Goal: Task Accomplishment & Management: Manage account settings

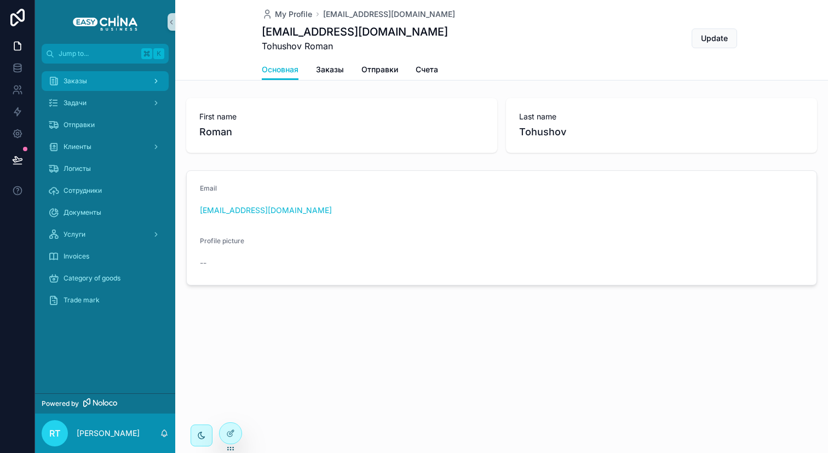
click at [116, 79] on div "Заказы" at bounding box center [105, 81] width 114 height 18
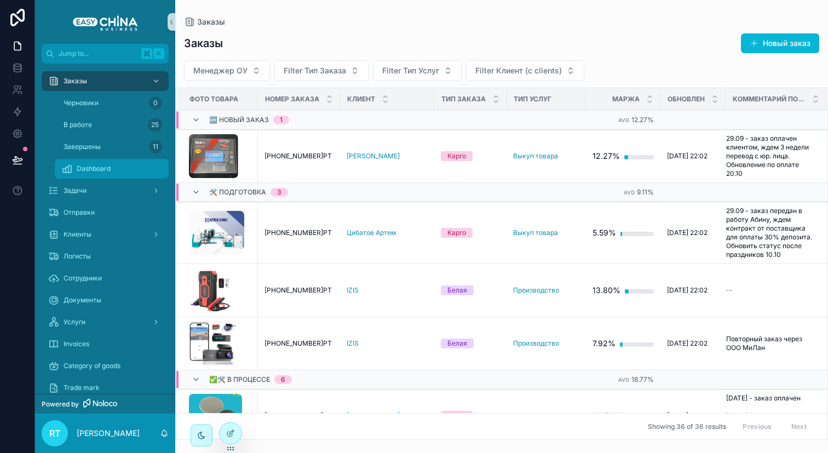
click at [95, 172] on span "Dashboard" at bounding box center [94, 168] width 34 height 9
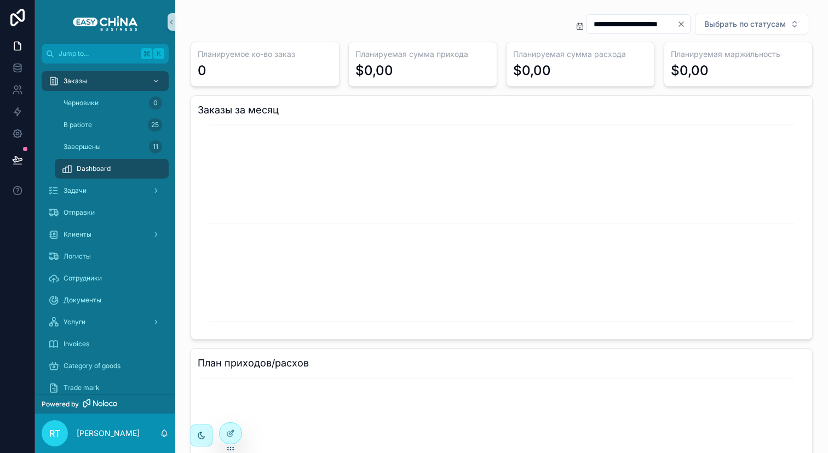
click at [679, 25] on icon "Clear" at bounding box center [681, 24] width 4 height 4
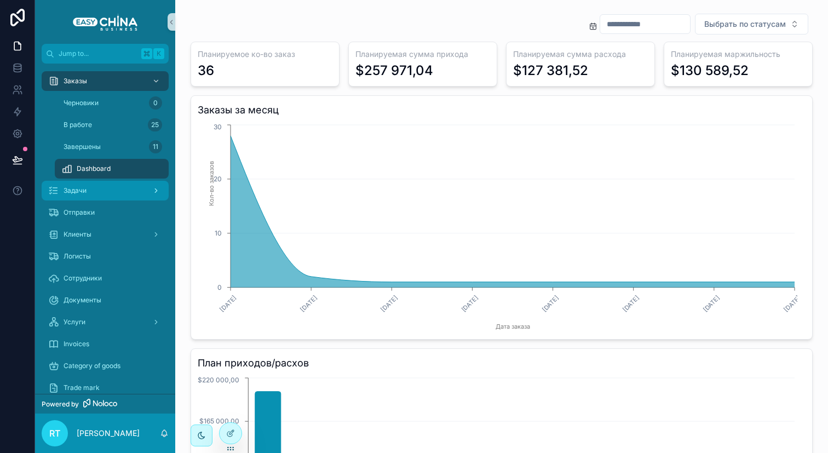
click at [103, 187] on div "Задачи" at bounding box center [105, 191] width 114 height 18
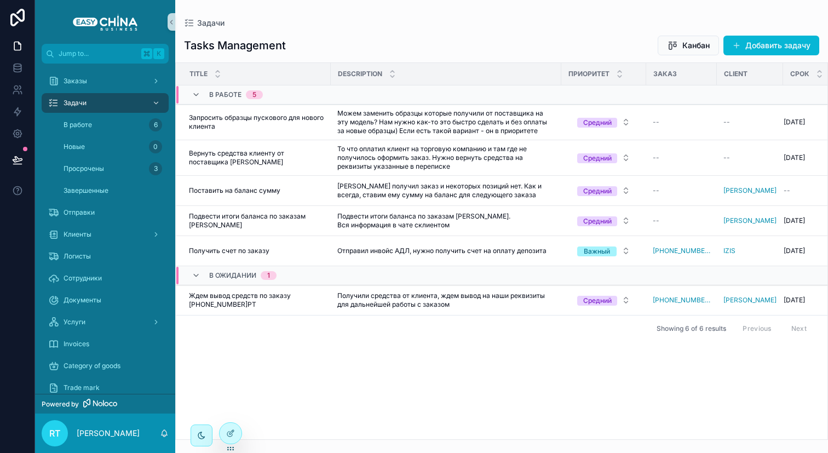
click at [771, 57] on div "Tasks Management Канбан Добавить задачу Title Description Приоритет Заказ Clien…" at bounding box center [501, 233] width 653 height 411
click at [766, 50] on button "Добавить задачу" at bounding box center [771, 46] width 96 height 20
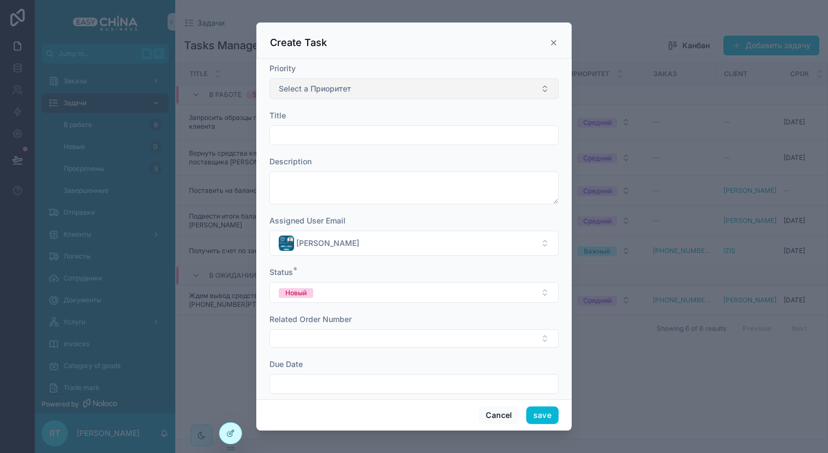
click at [370, 82] on button "Select a Приоритет" at bounding box center [413, 88] width 289 height 21
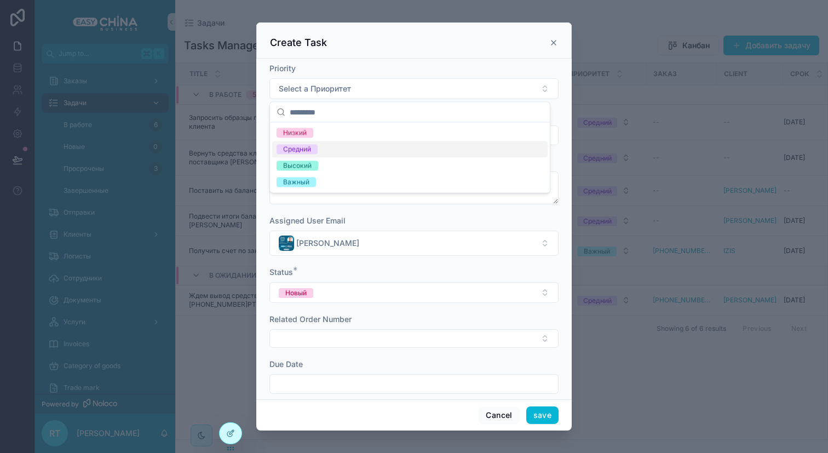
click at [347, 160] on div "Высокий" at bounding box center [409, 166] width 275 height 16
click at [314, 139] on input "scrollable content" at bounding box center [414, 135] width 288 height 15
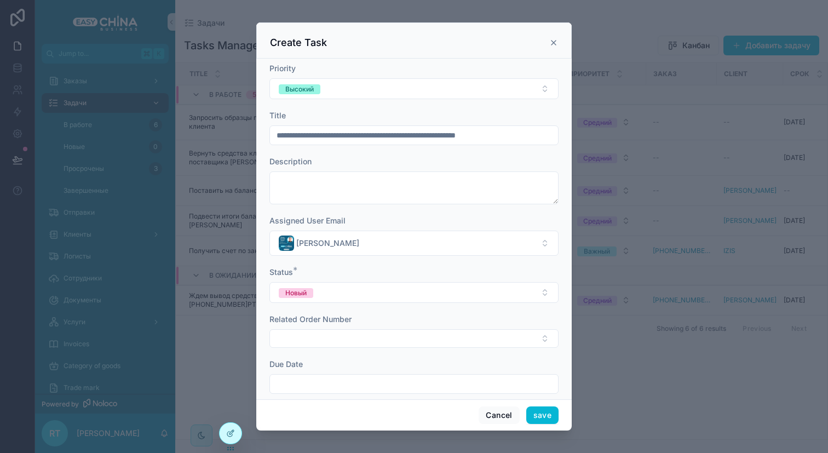
scroll to position [0, 3]
type input "**********"
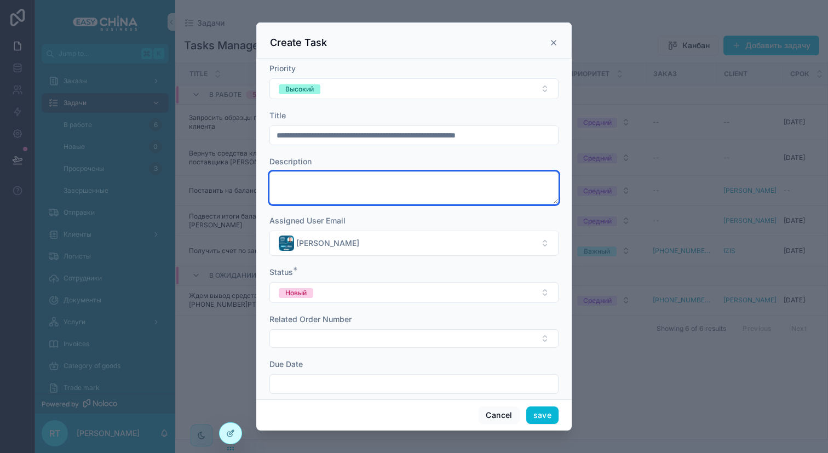
scroll to position [0, 0]
click at [297, 182] on textarea "scrollable content" at bounding box center [413, 187] width 289 height 33
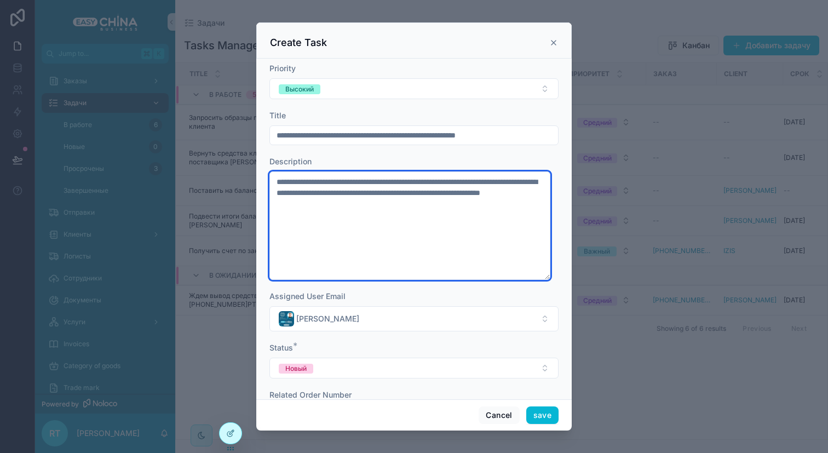
click at [401, 205] on textarea "**********" at bounding box center [409, 225] width 281 height 108
click at [486, 205] on textarea "**********" at bounding box center [409, 225] width 281 height 108
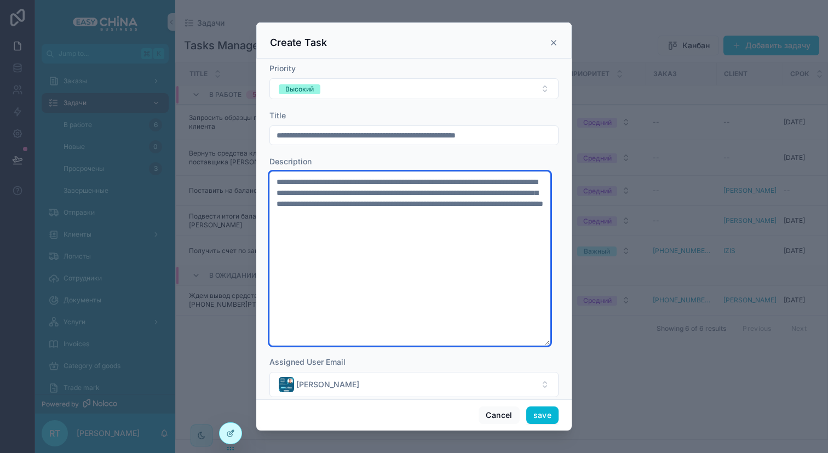
click at [442, 212] on textarea "**********" at bounding box center [409, 258] width 281 height 174
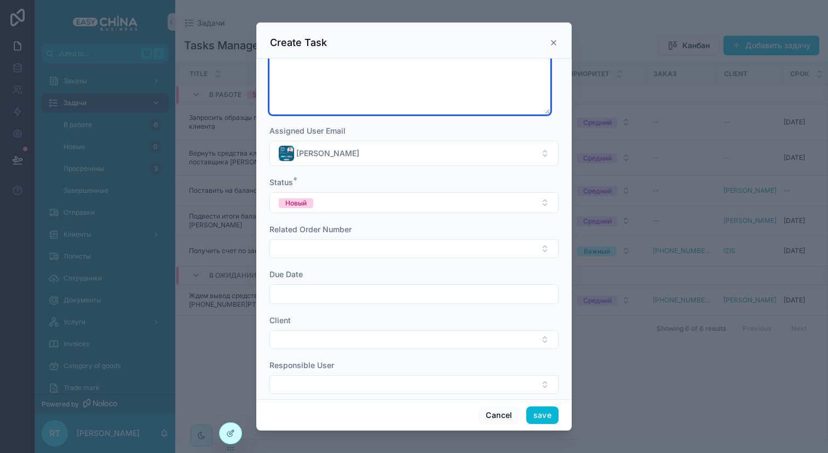
scroll to position [245, 0]
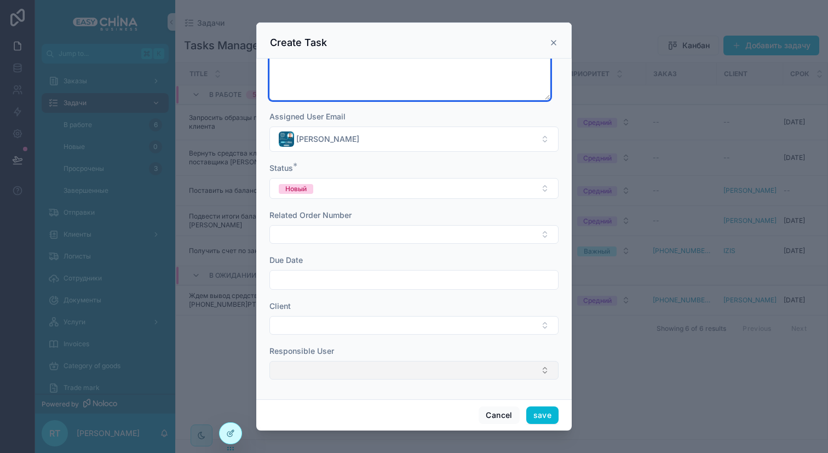
type textarea "**********"
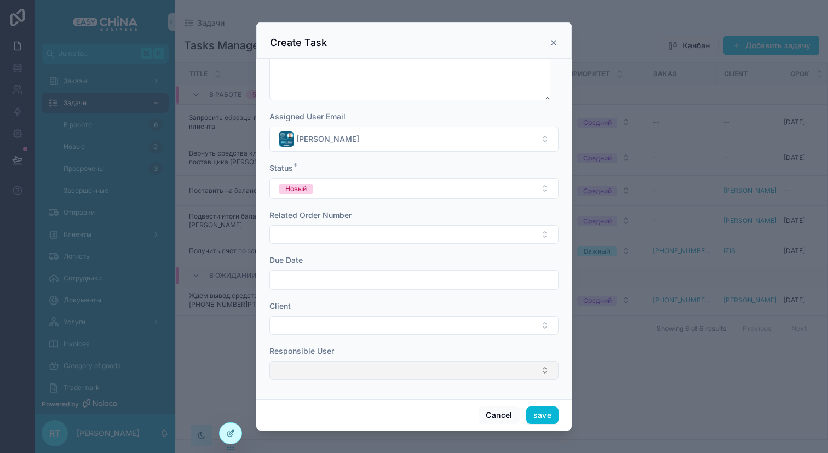
click at [420, 367] on button "Select Button" at bounding box center [413, 370] width 289 height 19
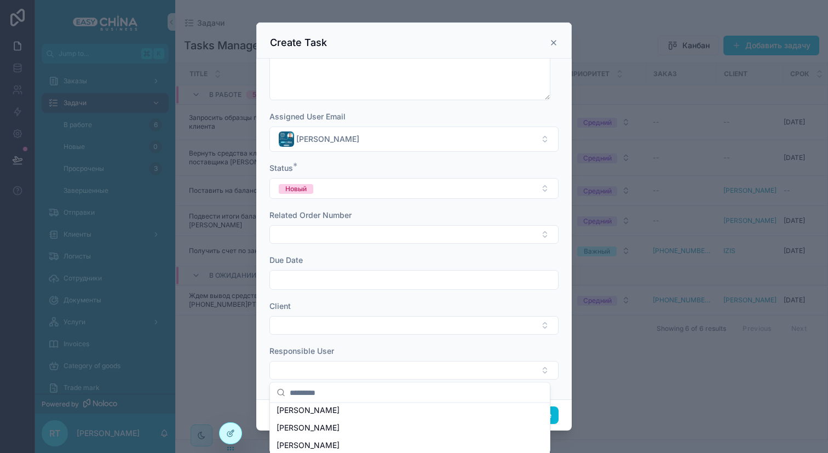
scroll to position [64, 0]
click at [346, 373] on button "Select Button" at bounding box center [413, 370] width 289 height 19
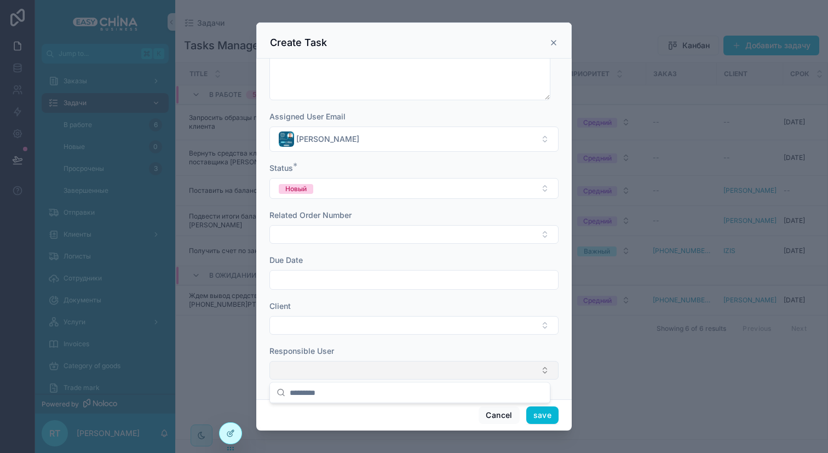
click at [346, 373] on button "Select Button" at bounding box center [413, 370] width 289 height 19
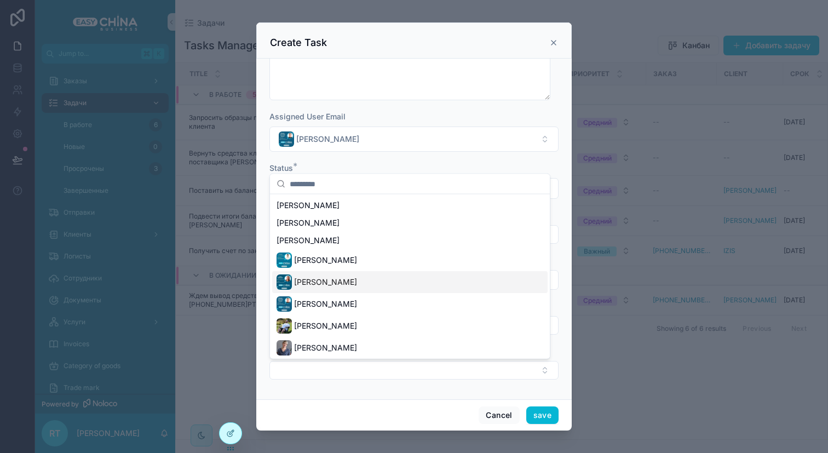
scroll to position [53, 0]
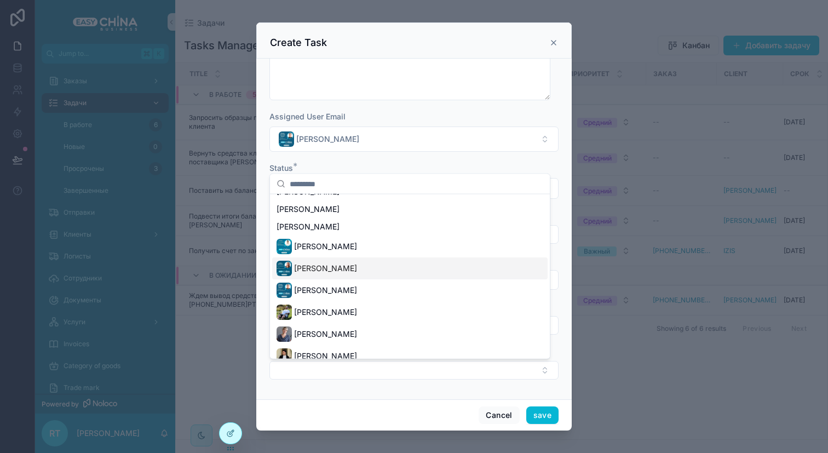
click at [350, 271] on span "[PERSON_NAME]" at bounding box center [325, 268] width 63 height 11
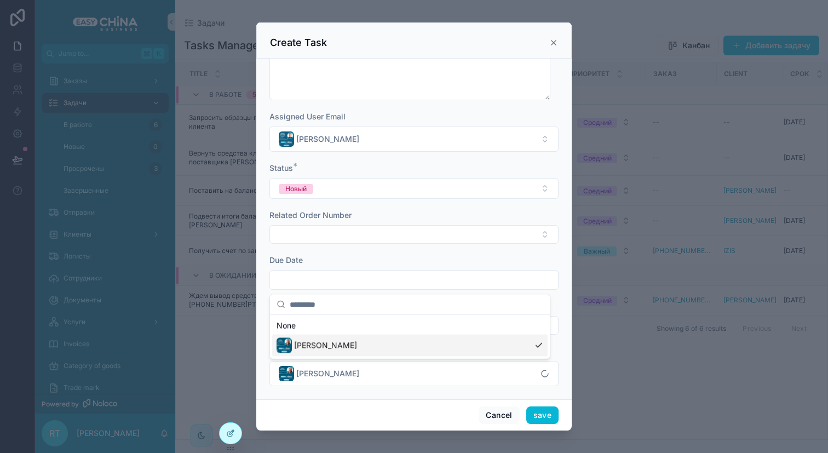
scroll to position [0, 0]
click at [334, 239] on button "Select Button" at bounding box center [413, 234] width 289 height 19
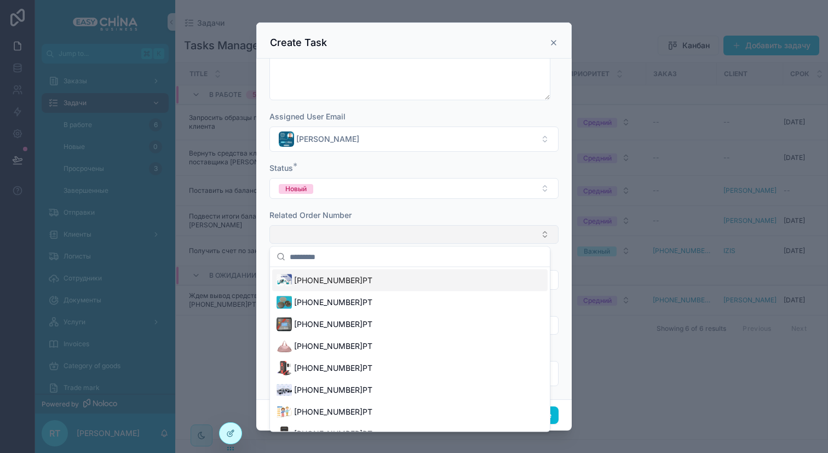
click at [335, 239] on button "Select Button" at bounding box center [413, 234] width 289 height 19
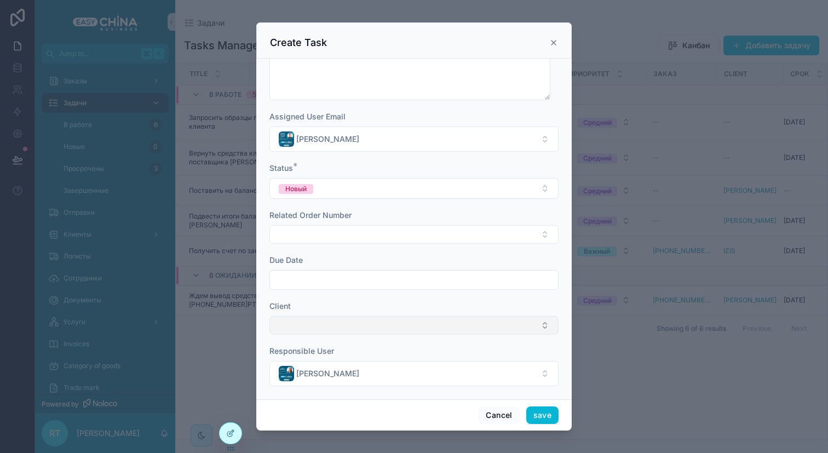
click at [332, 327] on button "Select Button" at bounding box center [413, 325] width 289 height 19
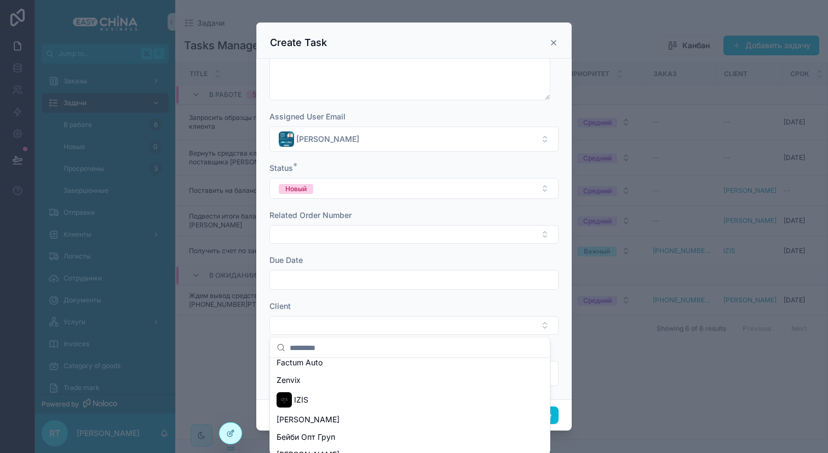
scroll to position [79, 0]
click at [320, 391] on div "IZIS" at bounding box center [409, 397] width 275 height 22
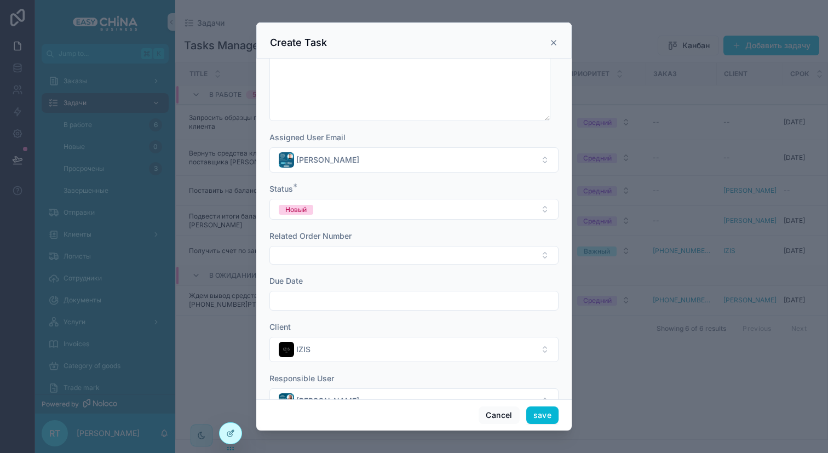
scroll to position [215, 0]
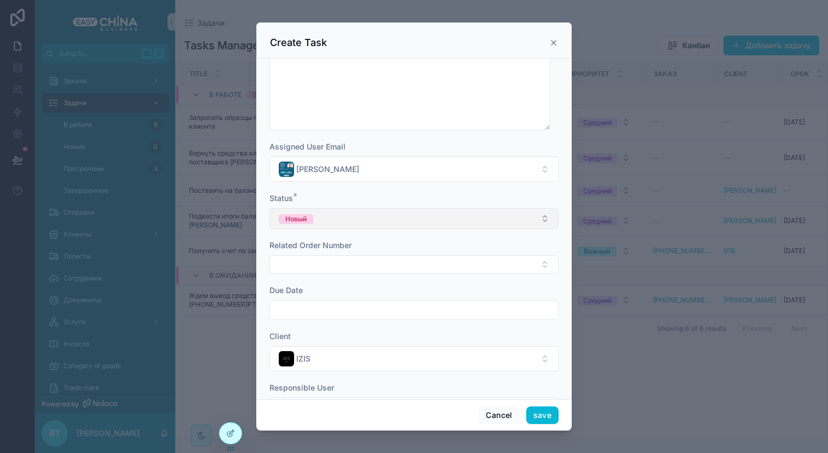
click at [360, 218] on button "Новый" at bounding box center [413, 218] width 289 height 21
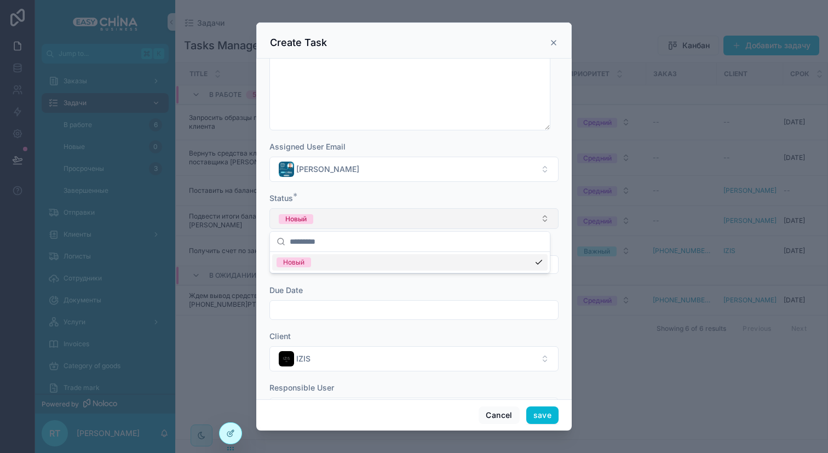
click at [360, 218] on button "Новый" at bounding box center [413, 218] width 289 height 21
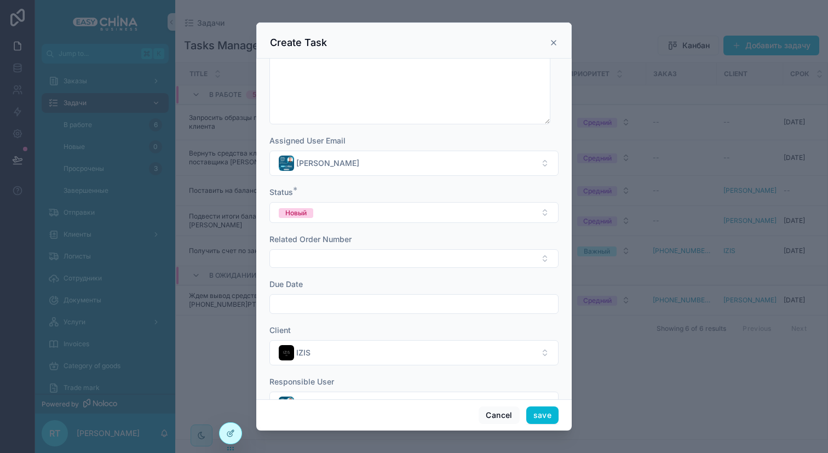
scroll to position [243, 0]
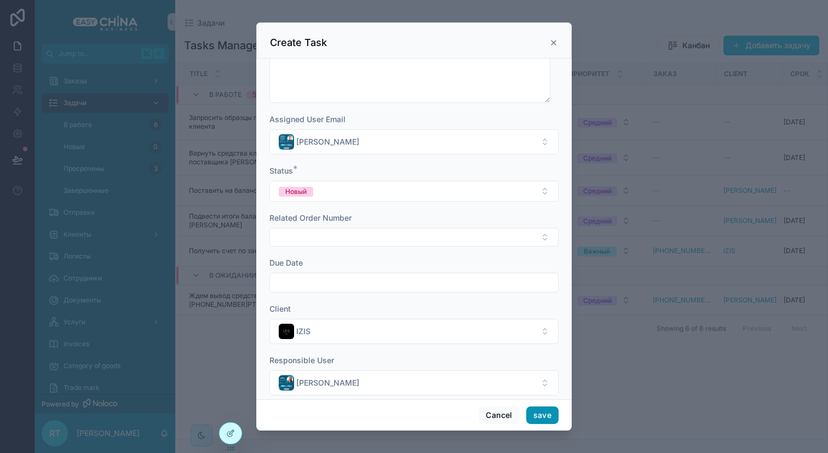
click at [551, 414] on button "save" at bounding box center [542, 415] width 32 height 18
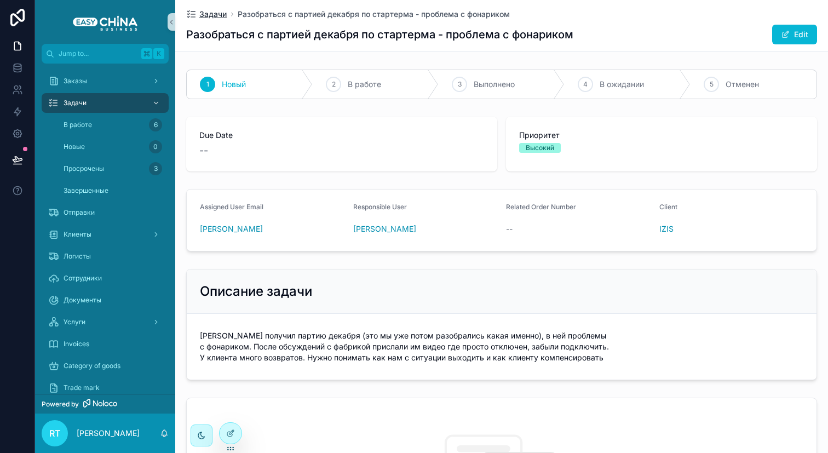
click at [220, 16] on span "Задачи" at bounding box center [212, 14] width 27 height 11
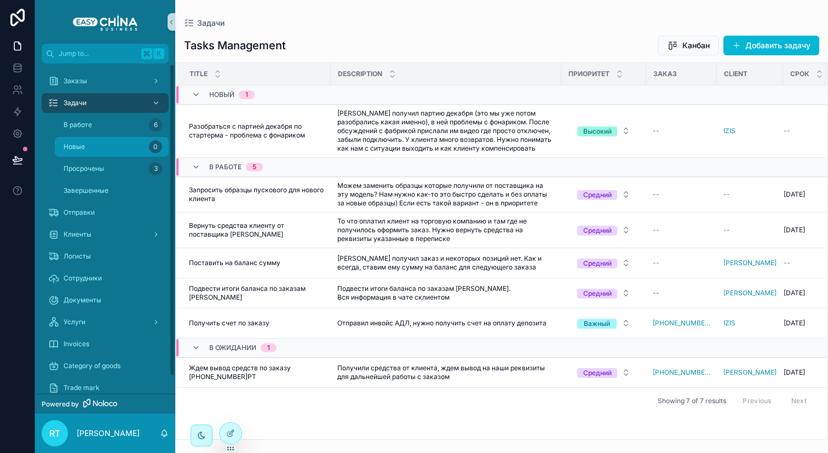
click at [113, 143] on div "Новые 0" at bounding box center [111, 147] width 101 height 18
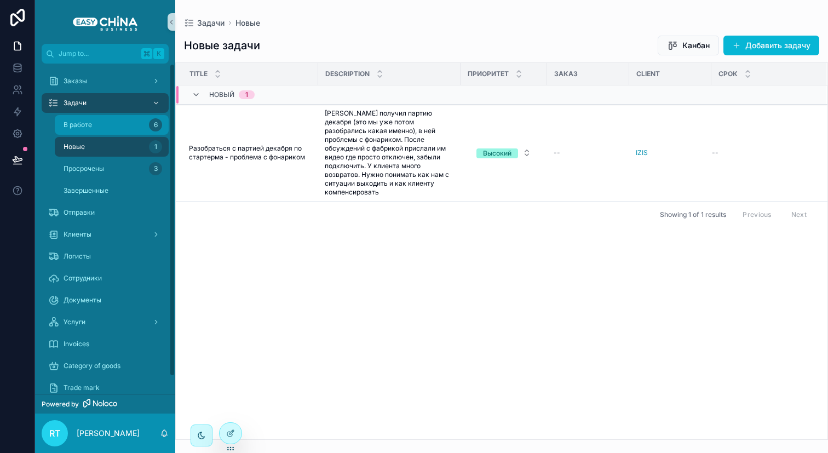
click at [101, 119] on div "В работе 6" at bounding box center [111, 125] width 101 height 18
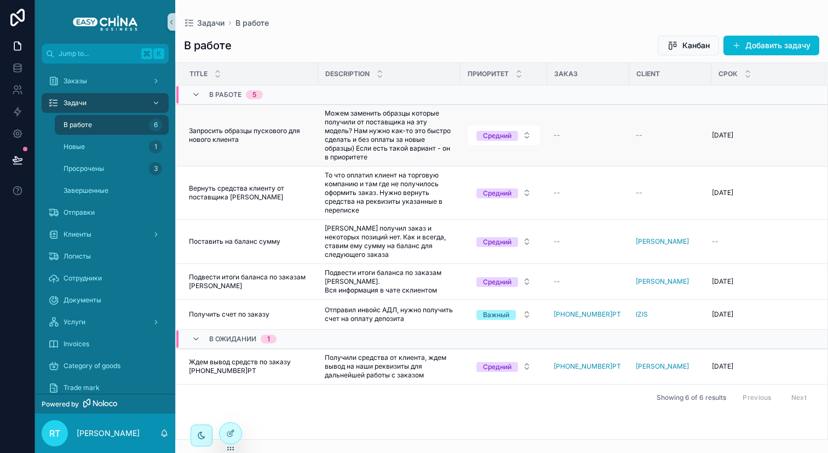
click at [279, 133] on span "Запросить образцы пускового для нового клиента" at bounding box center [250, 135] width 123 height 18
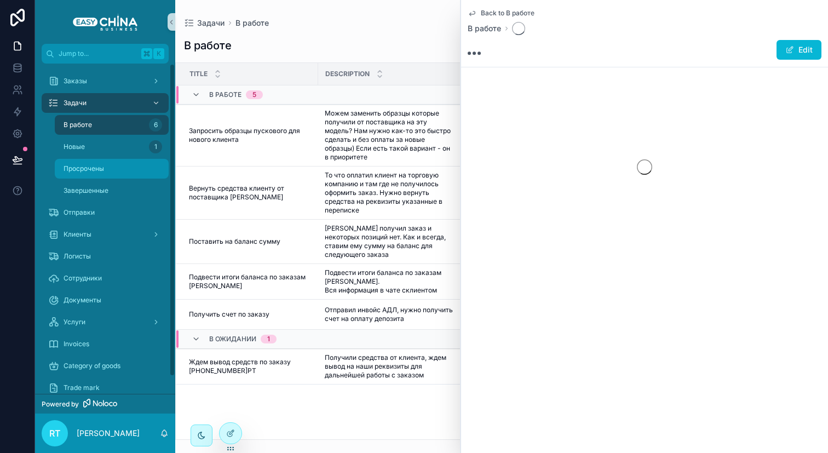
click at [95, 161] on div "Просрочены" at bounding box center [111, 169] width 101 height 18
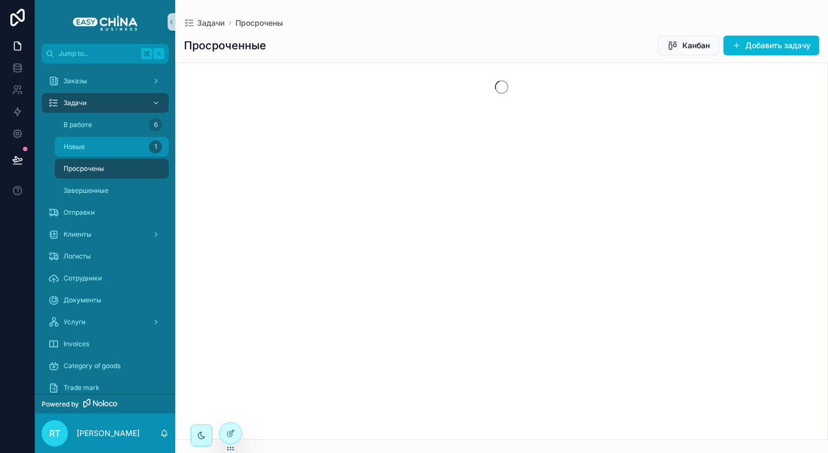
click at [105, 154] on div "Новые 1" at bounding box center [111, 147] width 101 height 18
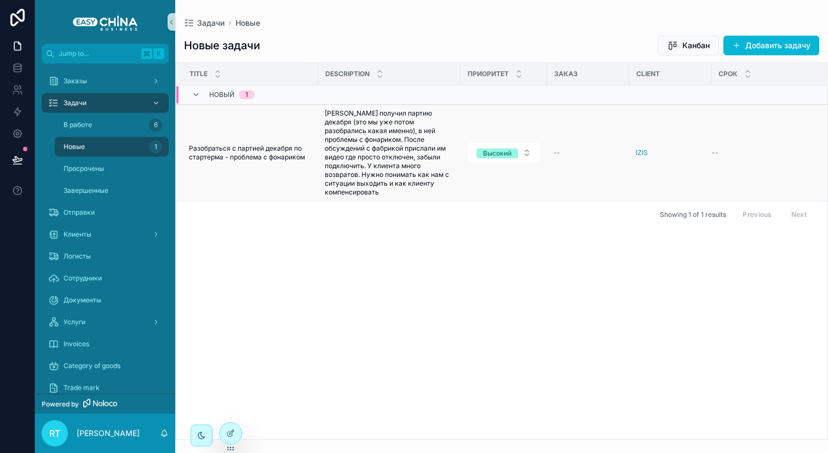
click at [250, 149] on span "Разобраться с партией декабря по стартерма - проблема с фонариком" at bounding box center [250, 153] width 123 height 18
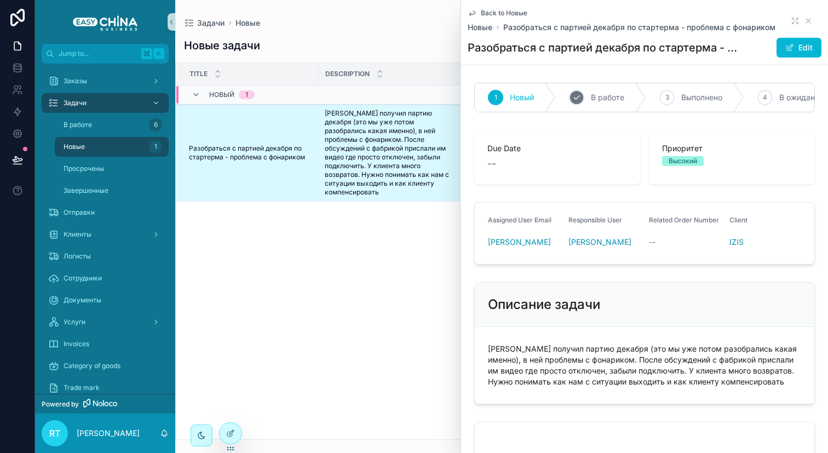
click at [614, 91] on div "2 В работе" at bounding box center [601, 97] width 90 height 28
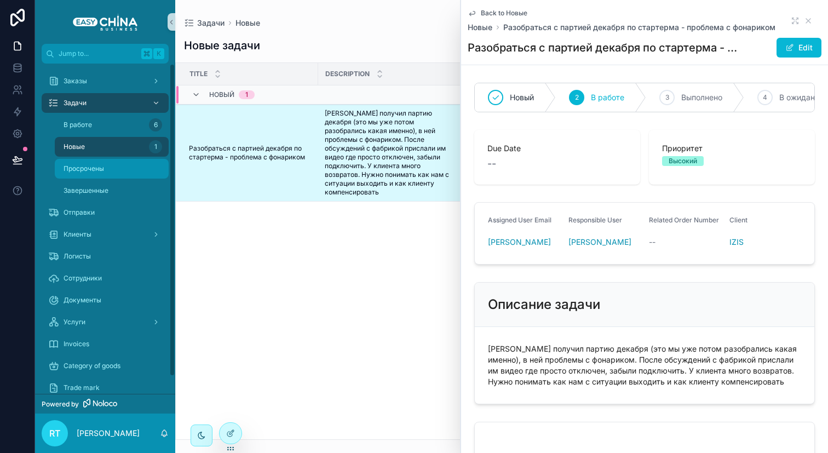
click at [124, 176] on div "Просрочены" at bounding box center [111, 169] width 101 height 18
